Goal: Task Accomplishment & Management: Complete application form

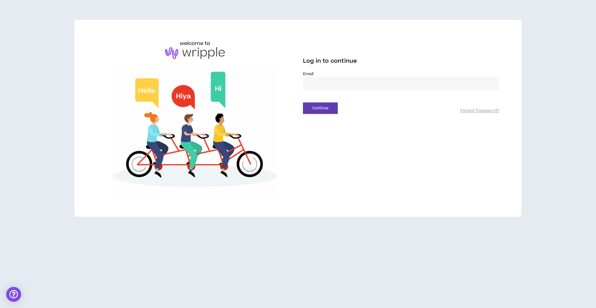
click at [375, 83] on input "email" at bounding box center [401, 83] width 196 height 13
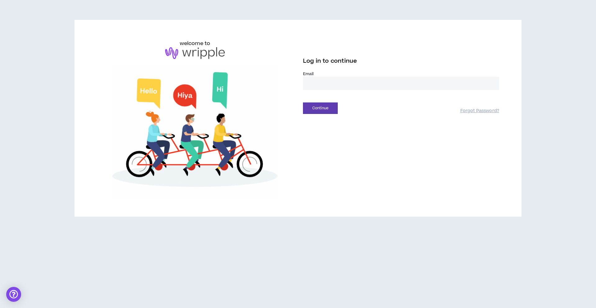
type input "**********"
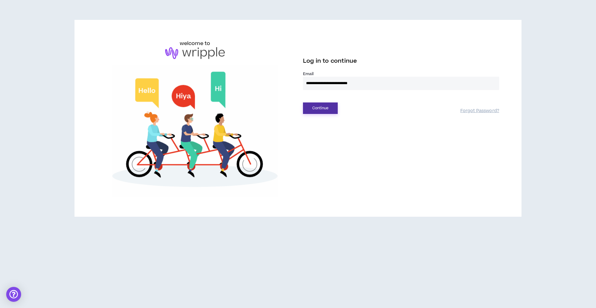
click at [318, 110] on button "Continue" at bounding box center [320, 107] width 35 height 11
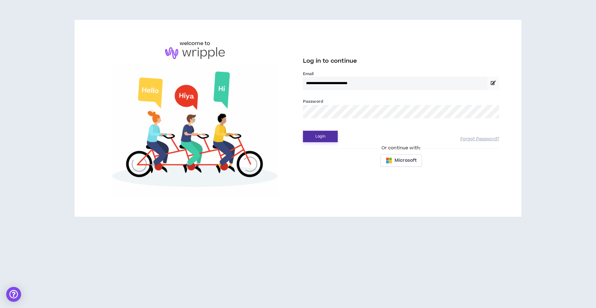
click at [329, 137] on button "Login" at bounding box center [320, 136] width 35 height 11
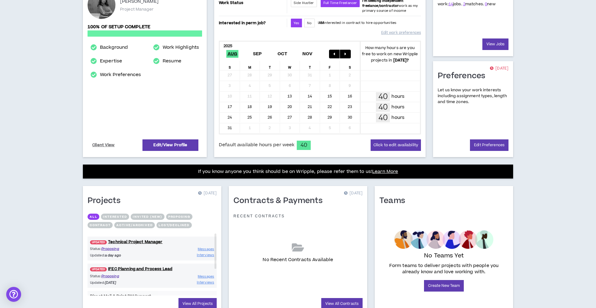
scroll to position [122, 0]
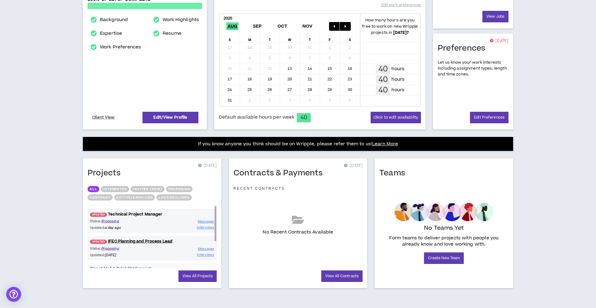
click at [158, 214] on link "UPDATED! Technical Project Manager" at bounding box center [152, 214] width 129 height 6
